Goal: Obtain resource: Download file/media

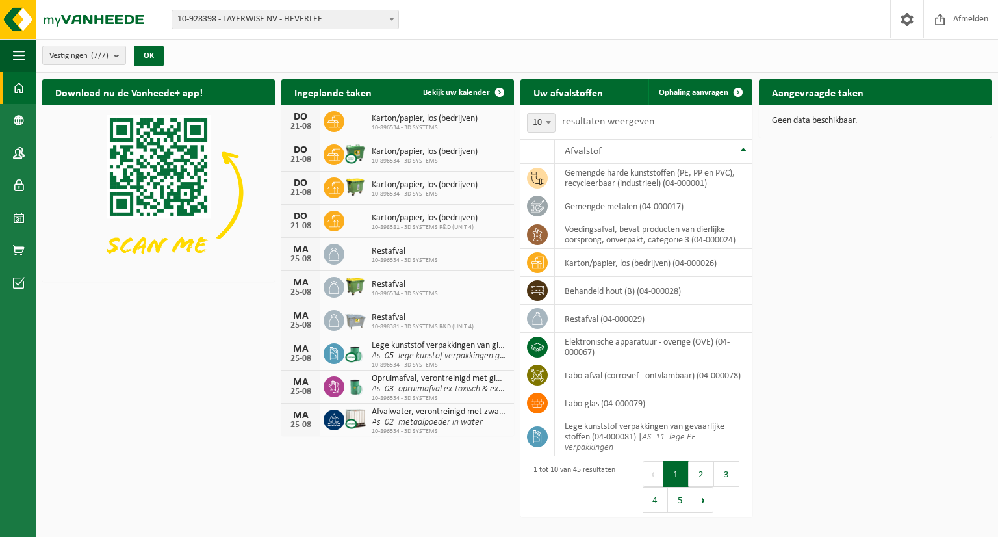
click at [391, 281] on span "Restafval" at bounding box center [405, 285] width 66 height 10
click at [356, 281] on img at bounding box center [356, 286] width 22 height 22
click at [18, 284] on span at bounding box center [19, 283] width 12 height 33
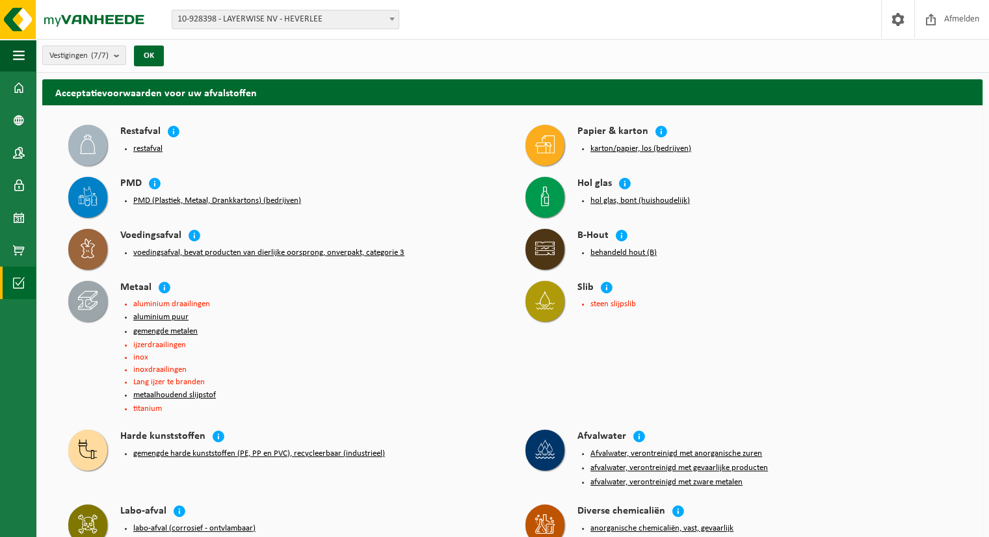
click at [148, 147] on button "restafval" at bounding box center [147, 149] width 29 height 10
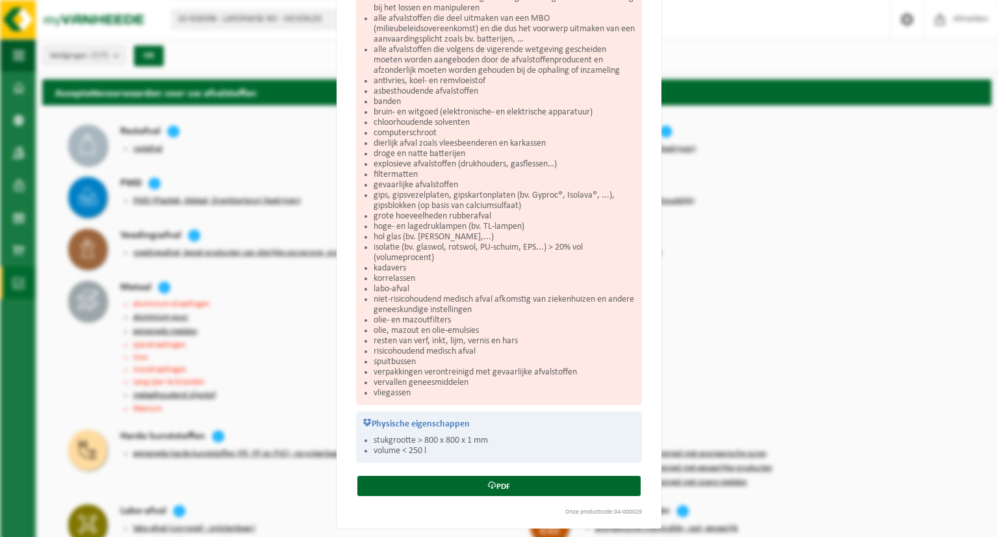
scroll to position [263, 0]
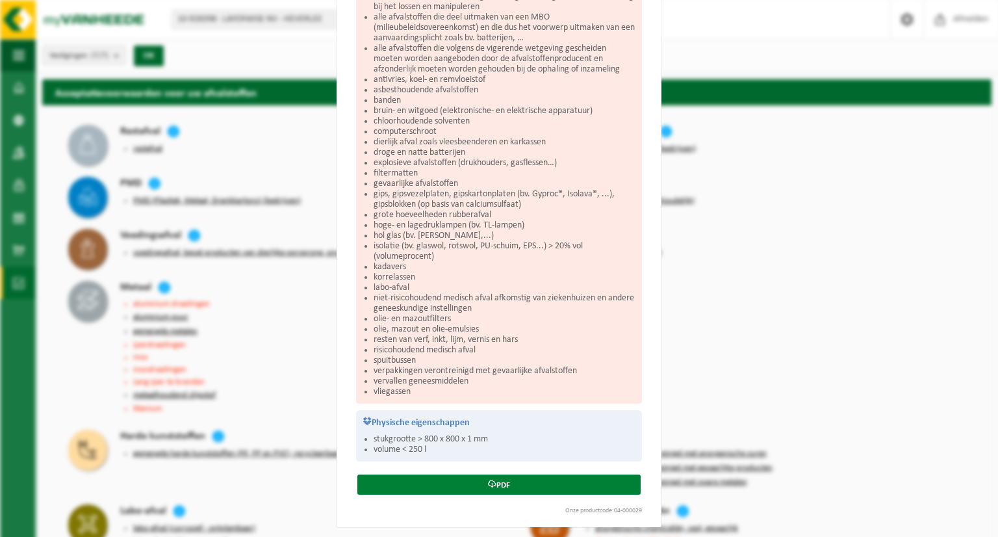
click at [501, 478] on link "PDF" at bounding box center [499, 485] width 283 height 20
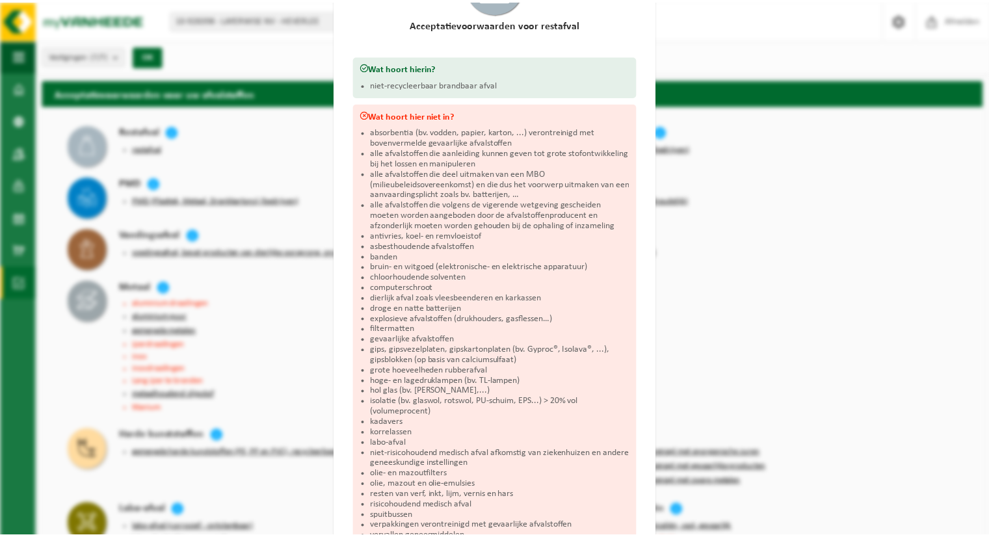
scroll to position [3, 0]
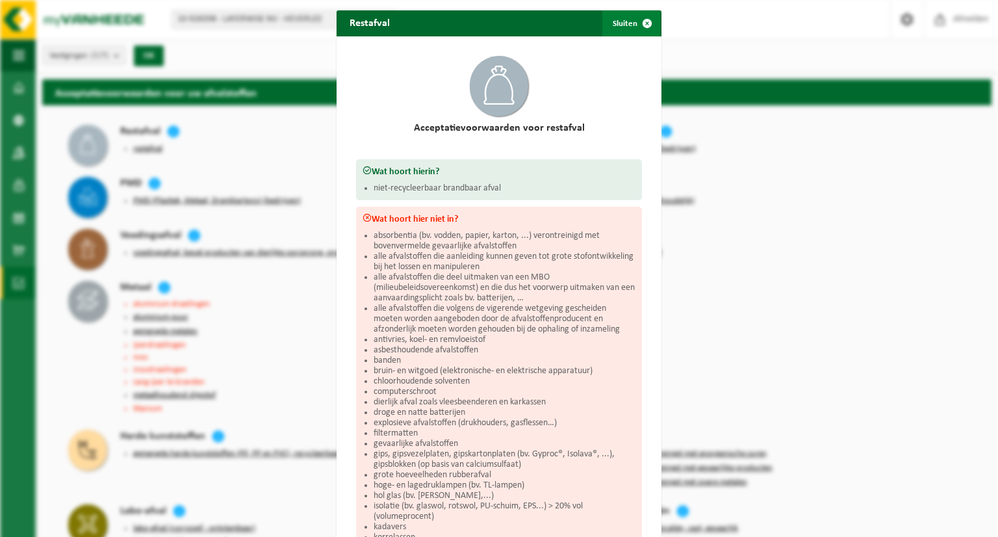
click at [644, 27] on span "button" at bounding box center [647, 23] width 26 height 26
